Goal: Navigation & Orientation: Understand site structure

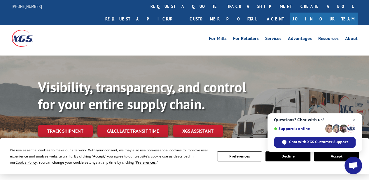
click at [335, 156] on button "Accept" at bounding box center [336, 156] width 45 height 10
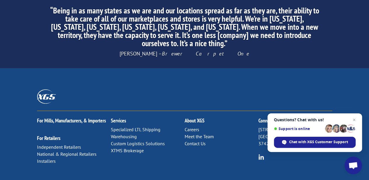
scroll to position [972, 0]
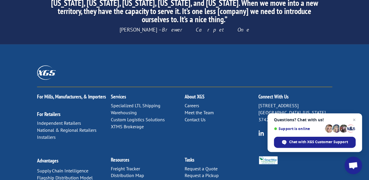
click at [204, 109] on link "Meet the Team" at bounding box center [199, 112] width 29 height 6
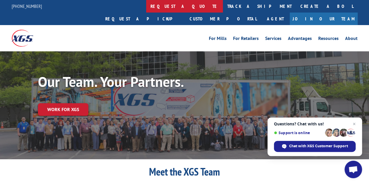
click at [146, 7] on link "request a quote" at bounding box center [184, 6] width 77 height 13
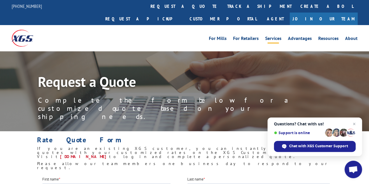
click at [279, 36] on link "Services" at bounding box center [273, 39] width 16 height 6
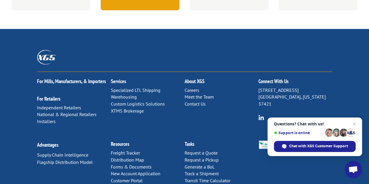
scroll to position [379, 0]
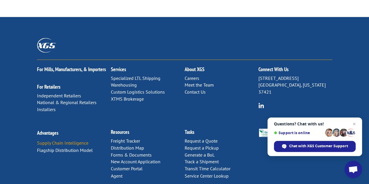
click at [79, 140] on link "Supply Chain Intelligence" at bounding box center [62, 143] width 51 height 6
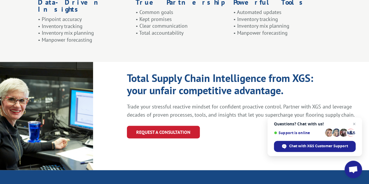
scroll to position [641, 0]
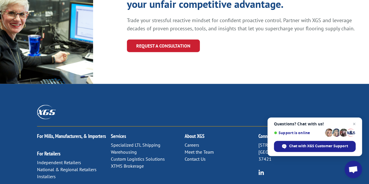
click at [187, 142] on link "Careers" at bounding box center [192, 145] width 15 height 6
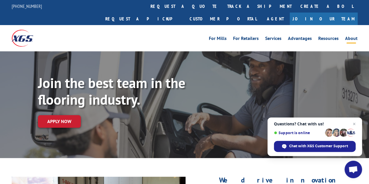
click at [352, 36] on link "About" at bounding box center [351, 39] width 13 height 6
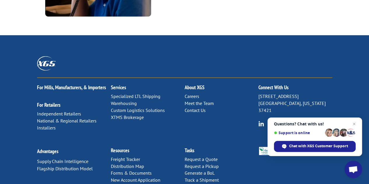
scroll to position [816, 0]
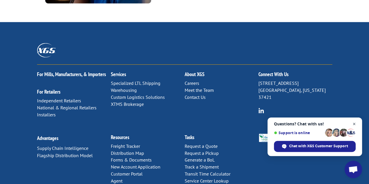
click at [354, 125] on span "Close chat" at bounding box center [353, 123] width 7 height 7
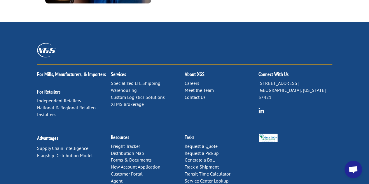
click at [258, 108] on img at bounding box center [261, 111] width 6 height 6
